Goal: Transaction & Acquisition: Purchase product/service

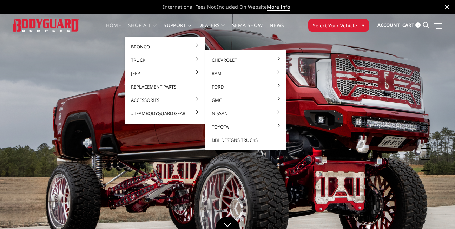
click at [134, 60] on link "Truck" at bounding box center [165, 59] width 75 height 13
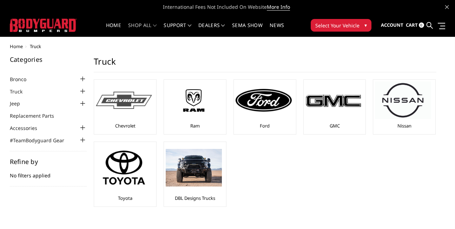
click at [122, 105] on img at bounding box center [124, 100] width 56 height 17
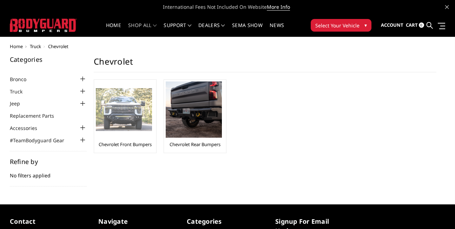
click at [122, 108] on img at bounding box center [124, 109] width 56 height 43
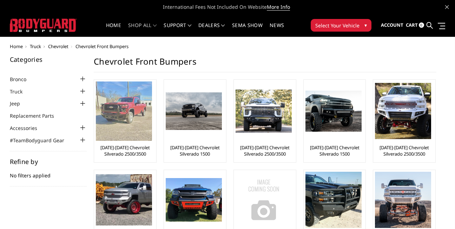
click at [121, 119] on img at bounding box center [124, 111] width 56 height 59
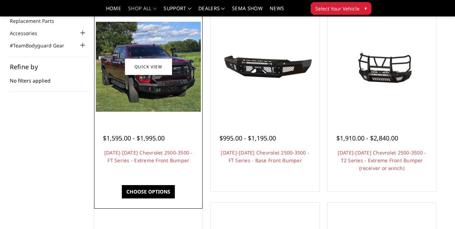
scroll to position [74, 0]
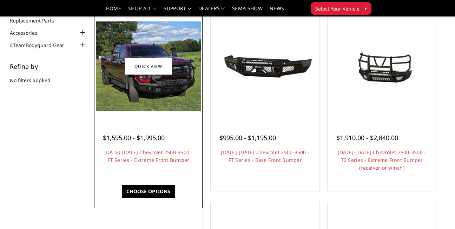
click at [144, 186] on link "Choose Options" at bounding box center [148, 191] width 53 height 13
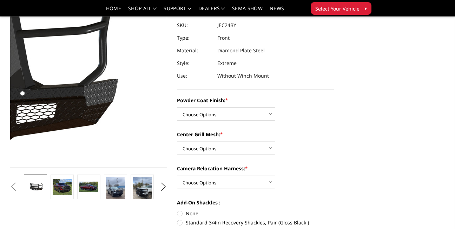
scroll to position [83, 0]
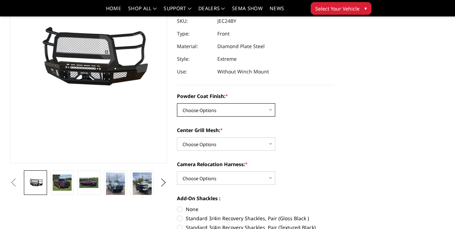
click at [201, 107] on select "Choose Options Bare Metal Gloss Black Powder Coat Textured Black Powder Coat" at bounding box center [226, 109] width 98 height 13
select select "3278"
click at [177, 103] on select "Choose Options Bare Metal Gloss Black Powder Coat Textured Black Powder Coat" at bounding box center [226, 109] width 98 height 13
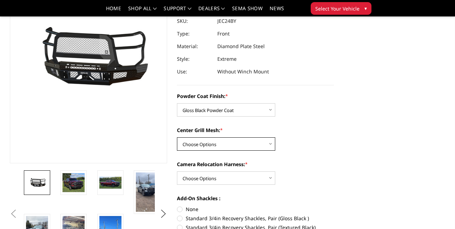
click at [200, 143] on select "Choose Options WITH Expanded Metal in Center Grill WITHOUT Expanded Metal in Ce…" at bounding box center [226, 143] width 98 height 13
click at [201, 143] on select "Choose Options WITH Expanded Metal in Center Grill WITHOUT Expanded Metal in Ce…" at bounding box center [226, 143] width 98 height 13
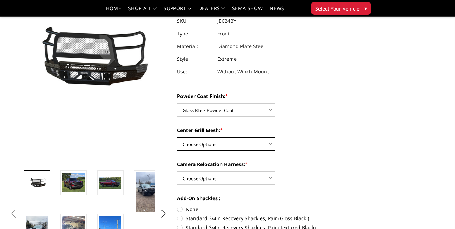
click at [201, 143] on select "Choose Options WITH Expanded Metal in Center Grill WITHOUT Expanded Metal in Ce…" at bounding box center [226, 143] width 98 height 13
click at [200, 143] on select "Choose Options WITH Expanded Metal in Center Grill WITHOUT Expanded Metal in Ce…" at bounding box center [226, 143] width 98 height 13
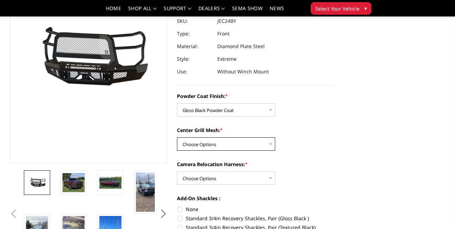
click at [200, 143] on select "Choose Options WITH Expanded Metal in Center Grill WITHOUT Expanded Metal in Ce…" at bounding box center [226, 143] width 98 height 13
select select "3280"
click at [177, 137] on select "Choose Options WITH Expanded Metal in Center Grill WITHOUT Expanded Metal in Ce…" at bounding box center [226, 143] width 98 height 13
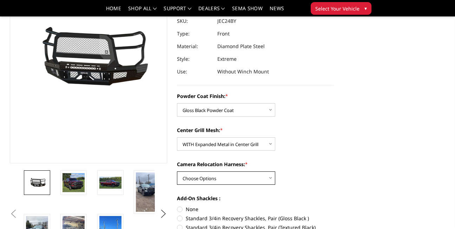
click at [199, 178] on select "Choose Options WITH Camera Relocation Harness WITHOUT Camera Relocation Harness" at bounding box center [226, 177] width 98 height 13
select select "3282"
click at [177, 171] on select "Choose Options WITH Camera Relocation Harness WITHOUT Camera Relocation Harness" at bounding box center [226, 177] width 98 height 13
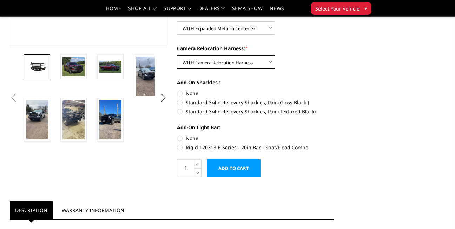
scroll to position [204, 0]
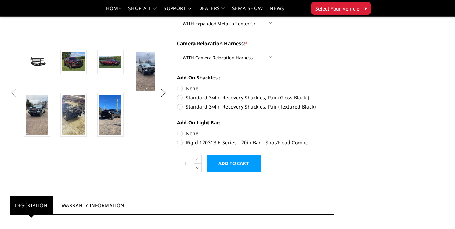
click at [196, 101] on label "Standard 3/4in Recovery Shackles, Pair (Gloss Black )" at bounding box center [255, 97] width 157 height 7
click at [334, 85] on input "Standard 3/4in Recovery Shackles, Pair (Gloss Black )" at bounding box center [334, 85] width 0 height 0
radio input "true"
click at [196, 101] on label "Standard 3/4in Recovery Shackles, Pair (Gloss Black )" at bounding box center [255, 97] width 157 height 7
click at [334, 85] on input "Standard 3/4in Recovery Shackles, Pair (Gloss Black )" at bounding box center [334, 85] width 0 height 0
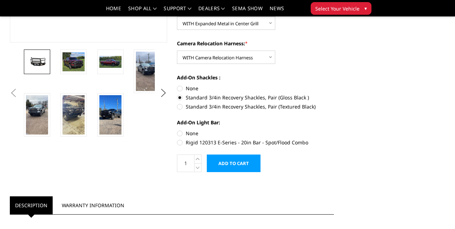
click at [147, 164] on div "Previous" at bounding box center [172, 209] width 334 height 754
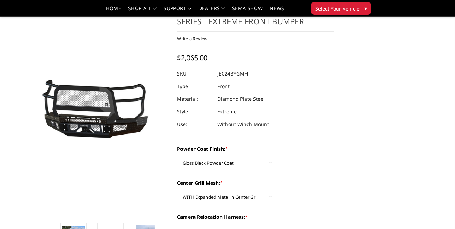
scroll to position [31, 0]
